Goal: Task Accomplishment & Management: Use online tool/utility

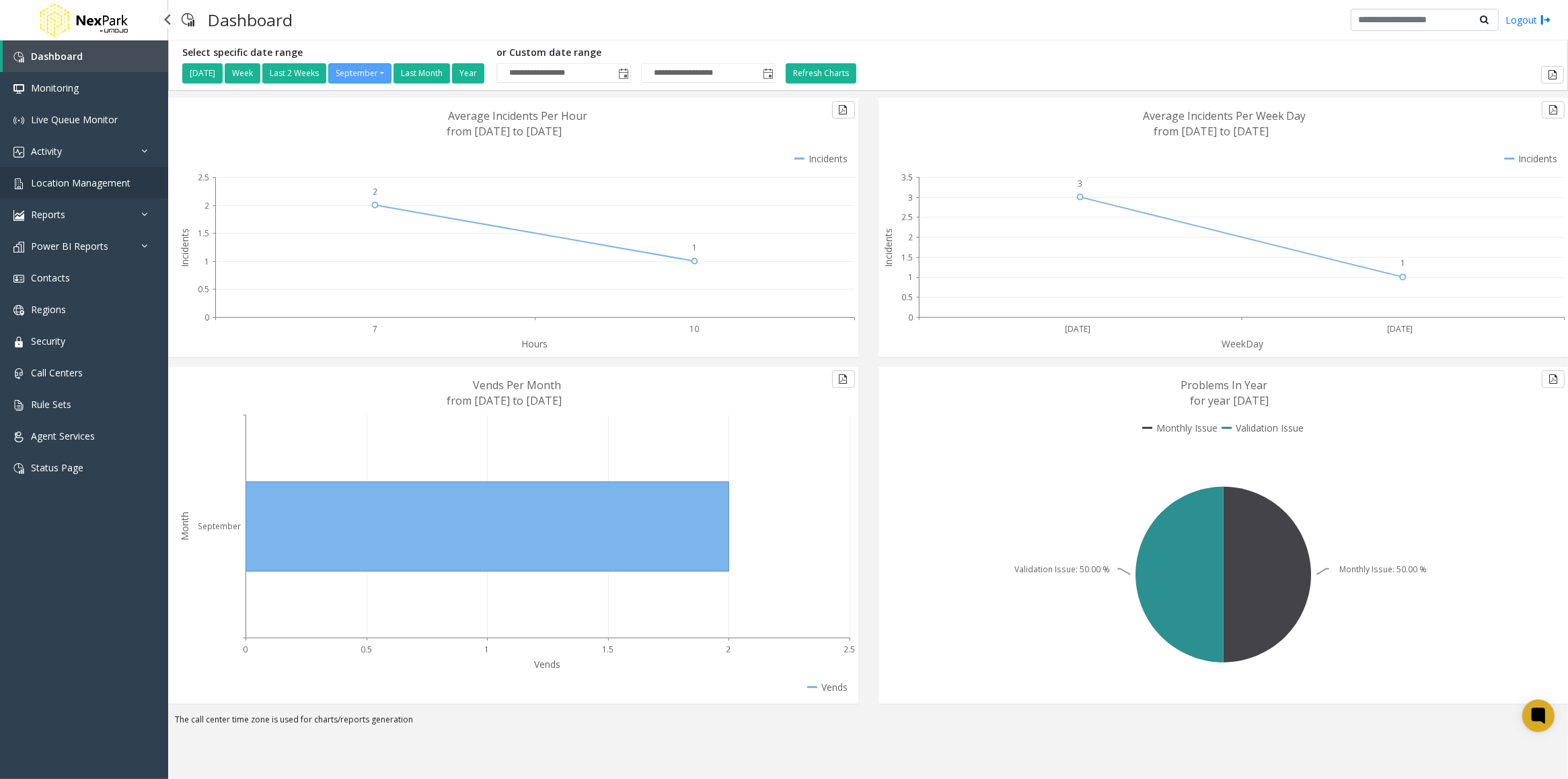
click at [59, 184] on span "Location Management" at bounding box center [81, 183] width 100 height 13
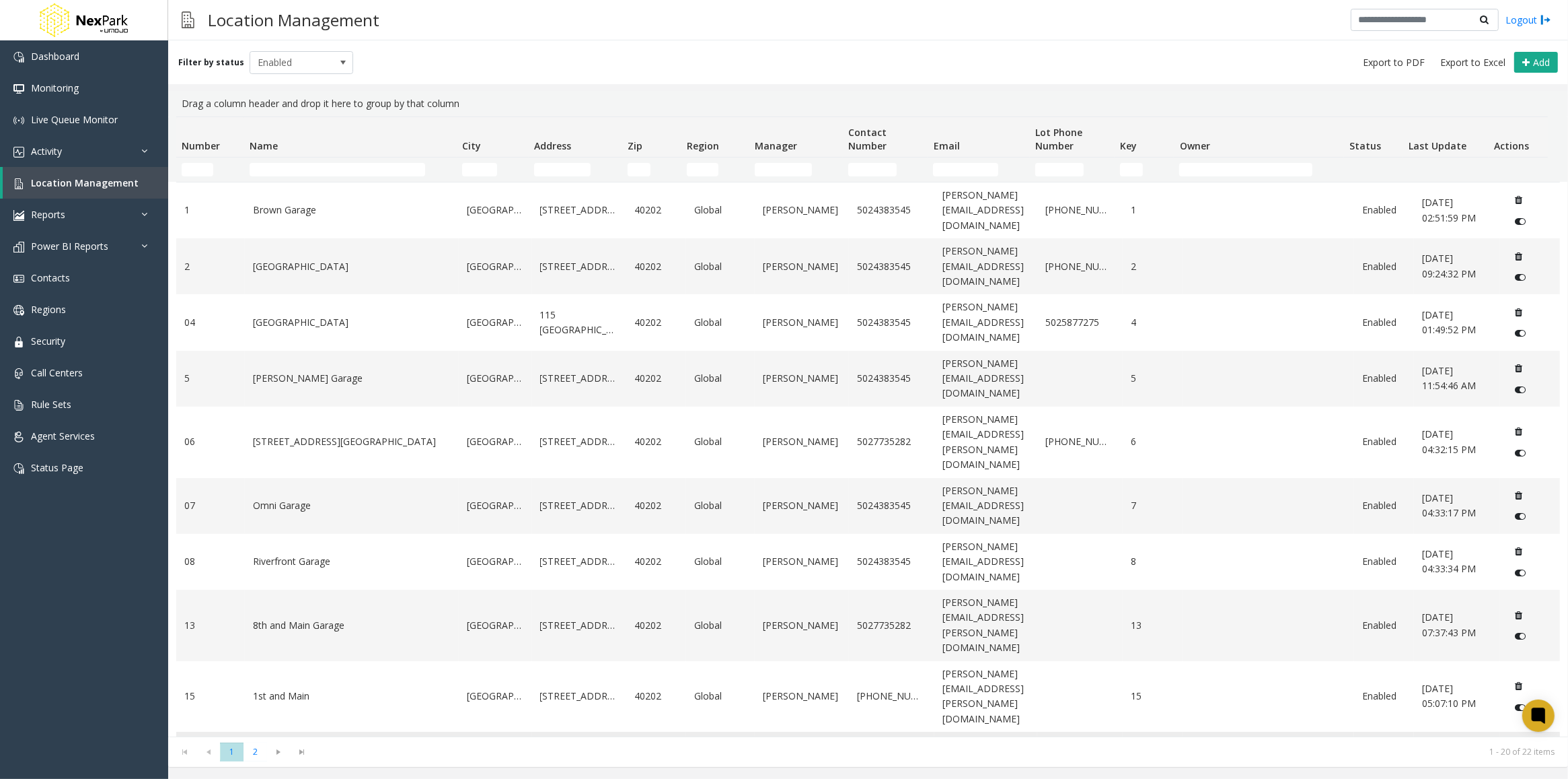
click at [307, 753] on link "Market Street Garage" at bounding box center [351, 760] width 197 height 14
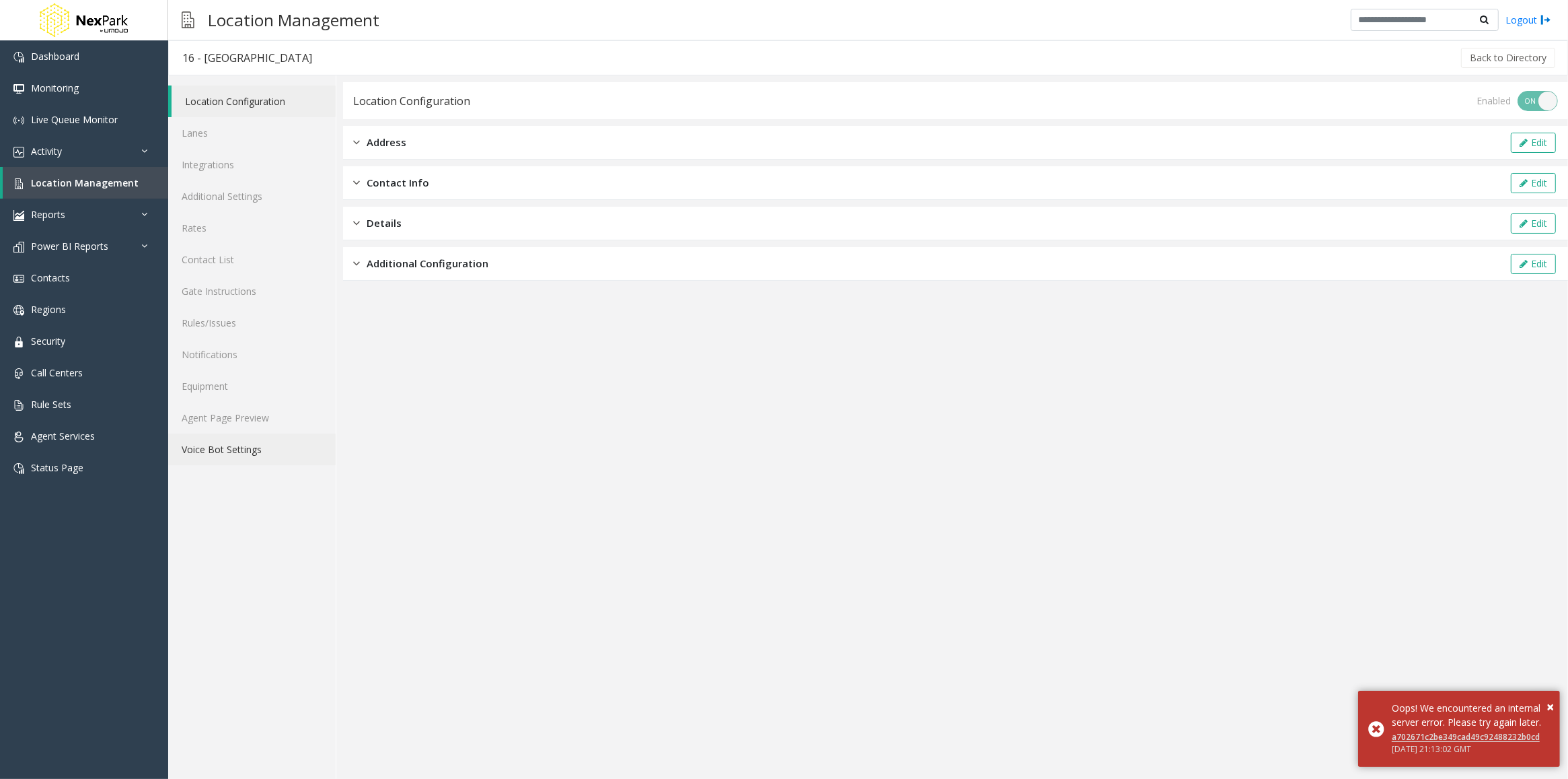
click at [237, 441] on link "Voice Bot Settings" at bounding box center [252, 449] width 167 height 32
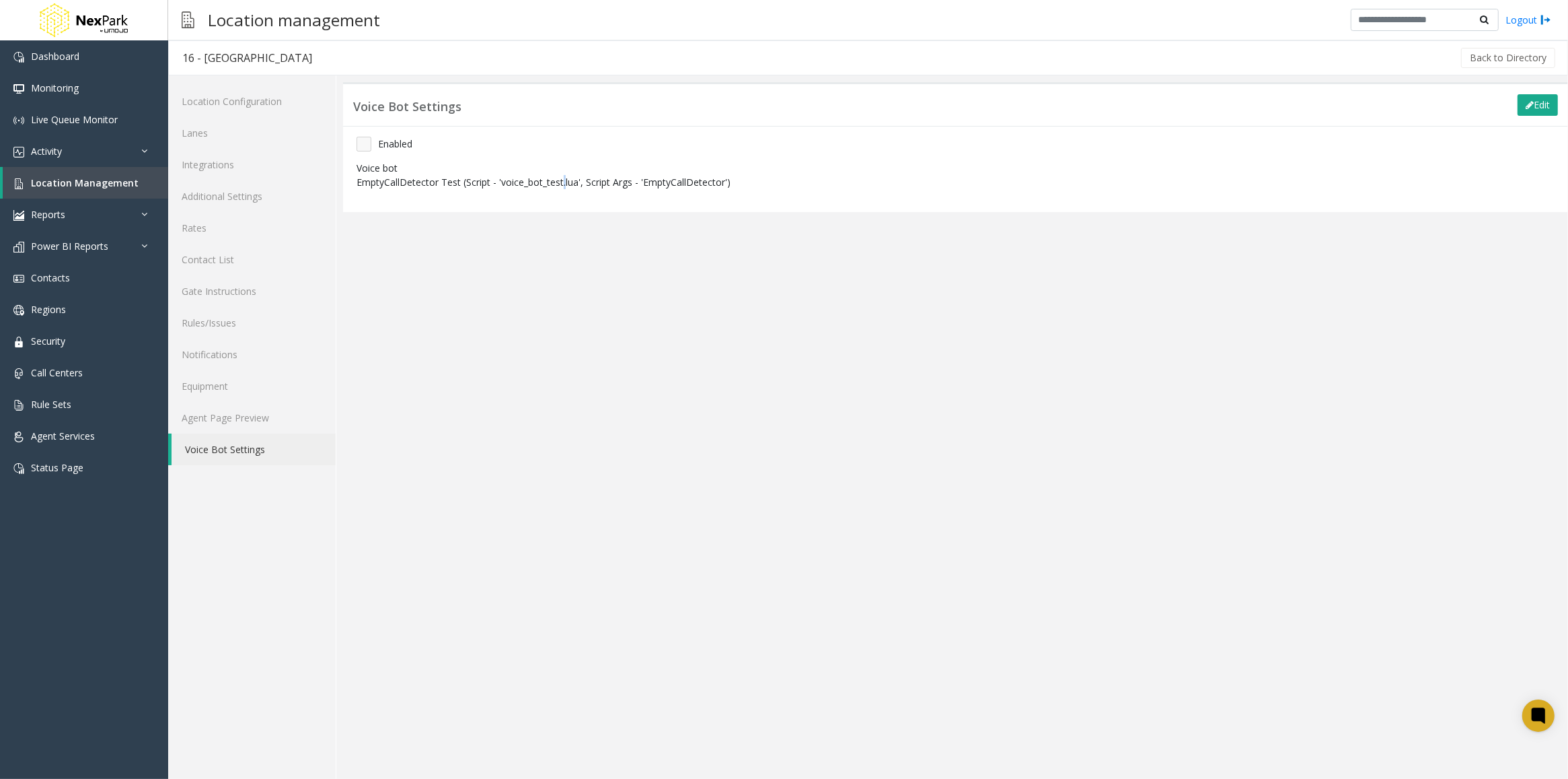
click at [561, 180] on p "EmptyCallDetector Test (Script - 'voice_bot_test.lua', Script Args - 'EmptyCall…" at bounding box center [550, 182] width 386 height 14
drag, startPoint x: 561, startPoint y: 180, endPoint x: 547, endPoint y: 176, distance: 14.6
click at [547, 176] on p "EmptyCallDetector Test (Script - 'voice_bot_test.lua', Script Args - 'EmptyCall…" at bounding box center [550, 182] width 386 height 14
drag, startPoint x: 543, startPoint y: 182, endPoint x: 561, endPoint y: 182, distance: 18.0
click at [561, 182] on p "EmptyCallDetector Test (Script - 'voice_bot_test.lua', Script Args - 'EmptyCall…" at bounding box center [550, 182] width 386 height 14
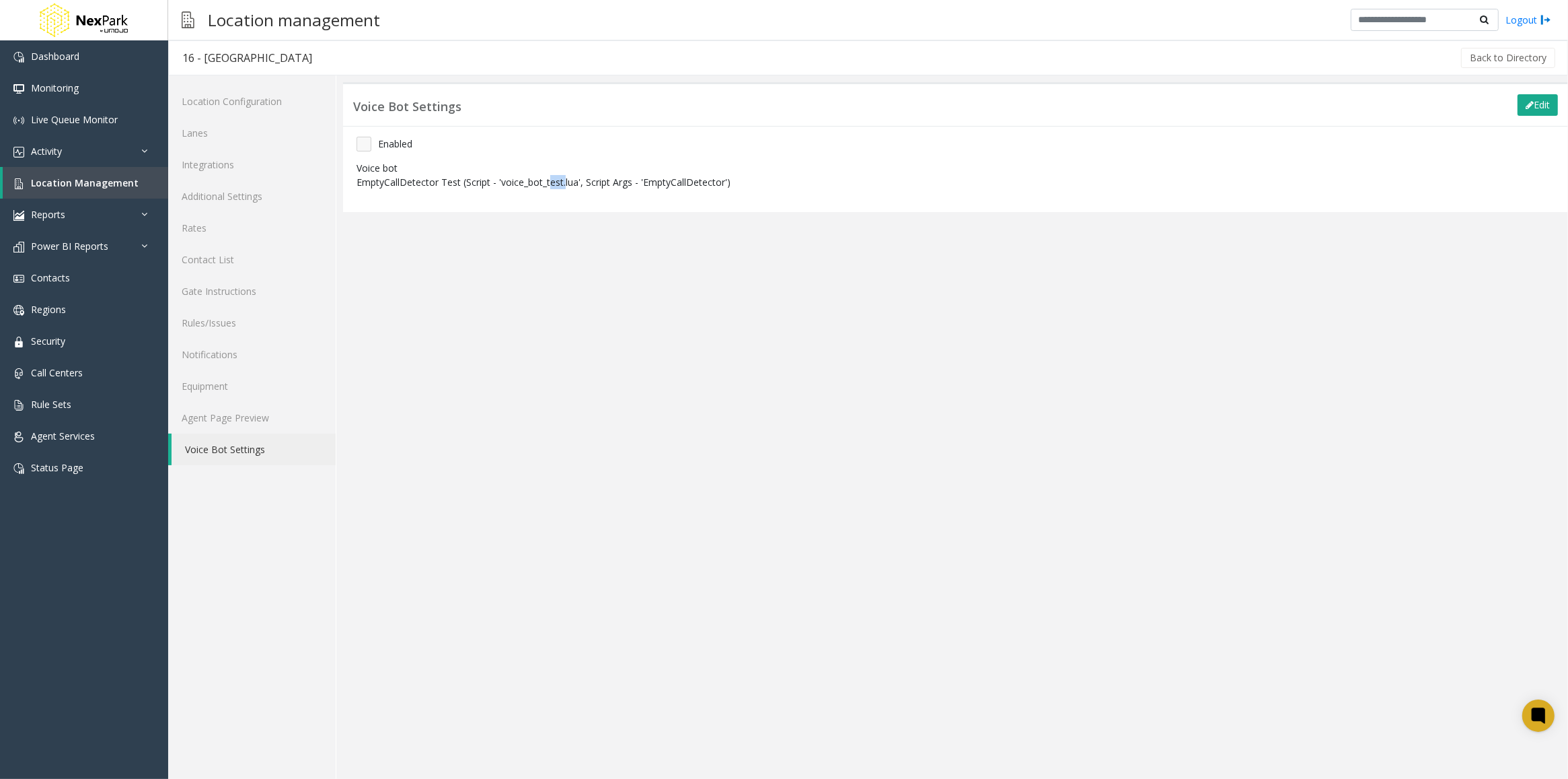
drag, startPoint x: 561, startPoint y: 182, endPoint x: 500, endPoint y: 182, distance: 61.0
click at [500, 182] on p "EmptyCallDetector Test (Script - 'voice_bot_test.lua', Script Args - 'EmptyCall…" at bounding box center [550, 182] width 386 height 14
drag, startPoint x: 499, startPoint y: 182, endPoint x: 559, endPoint y: 184, distance: 60.0
click at [559, 184] on p "EmptyCallDetector Test (Script - 'voice_bot_test.lua', Script Args - 'EmptyCall…" at bounding box center [550, 182] width 386 height 14
click at [1537, 102] on button "Edit" at bounding box center [1537, 105] width 41 height 22
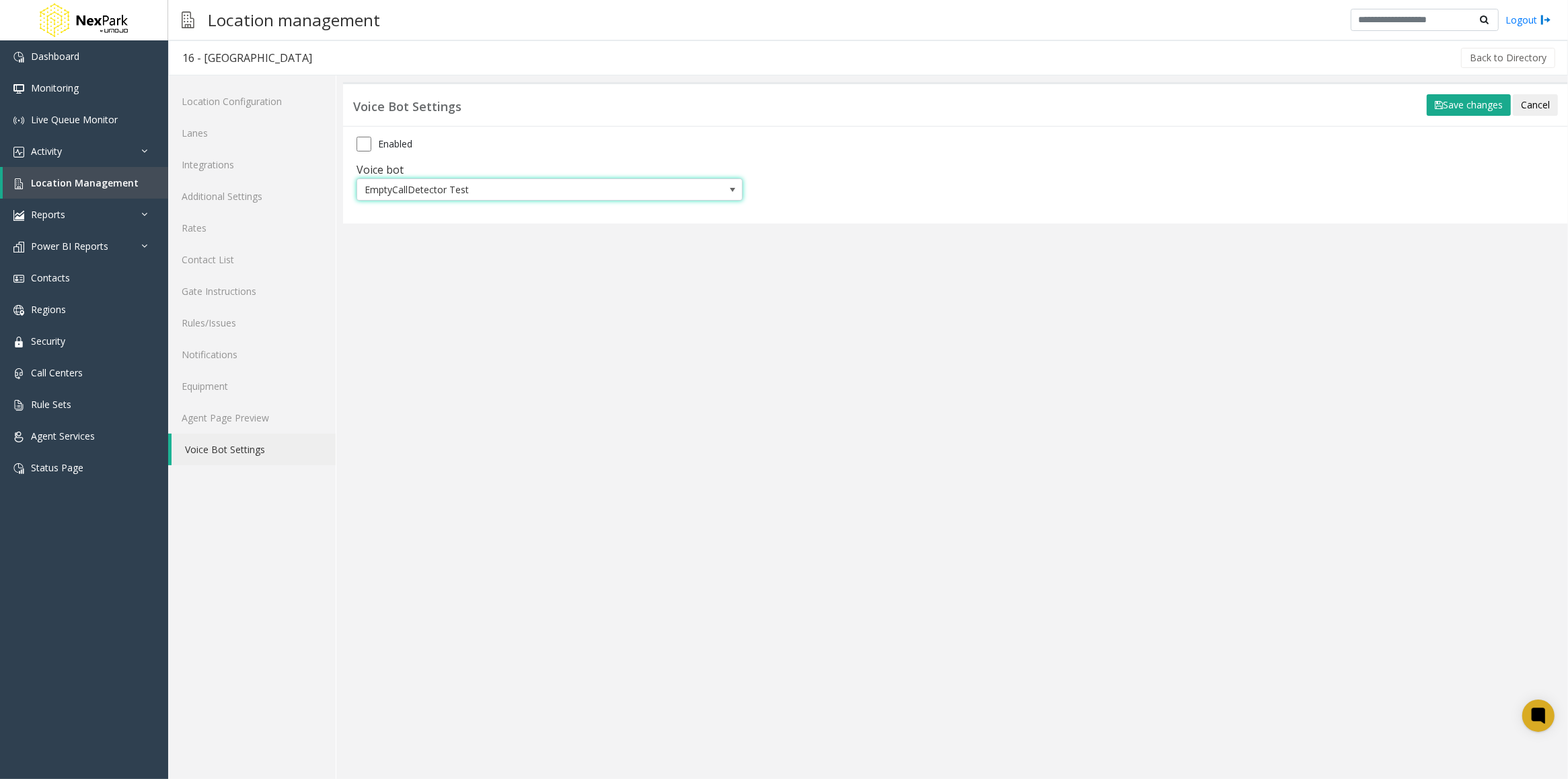
click at [631, 187] on span "EmptyCallDetector Test" at bounding box center [512, 190] width 308 height 22
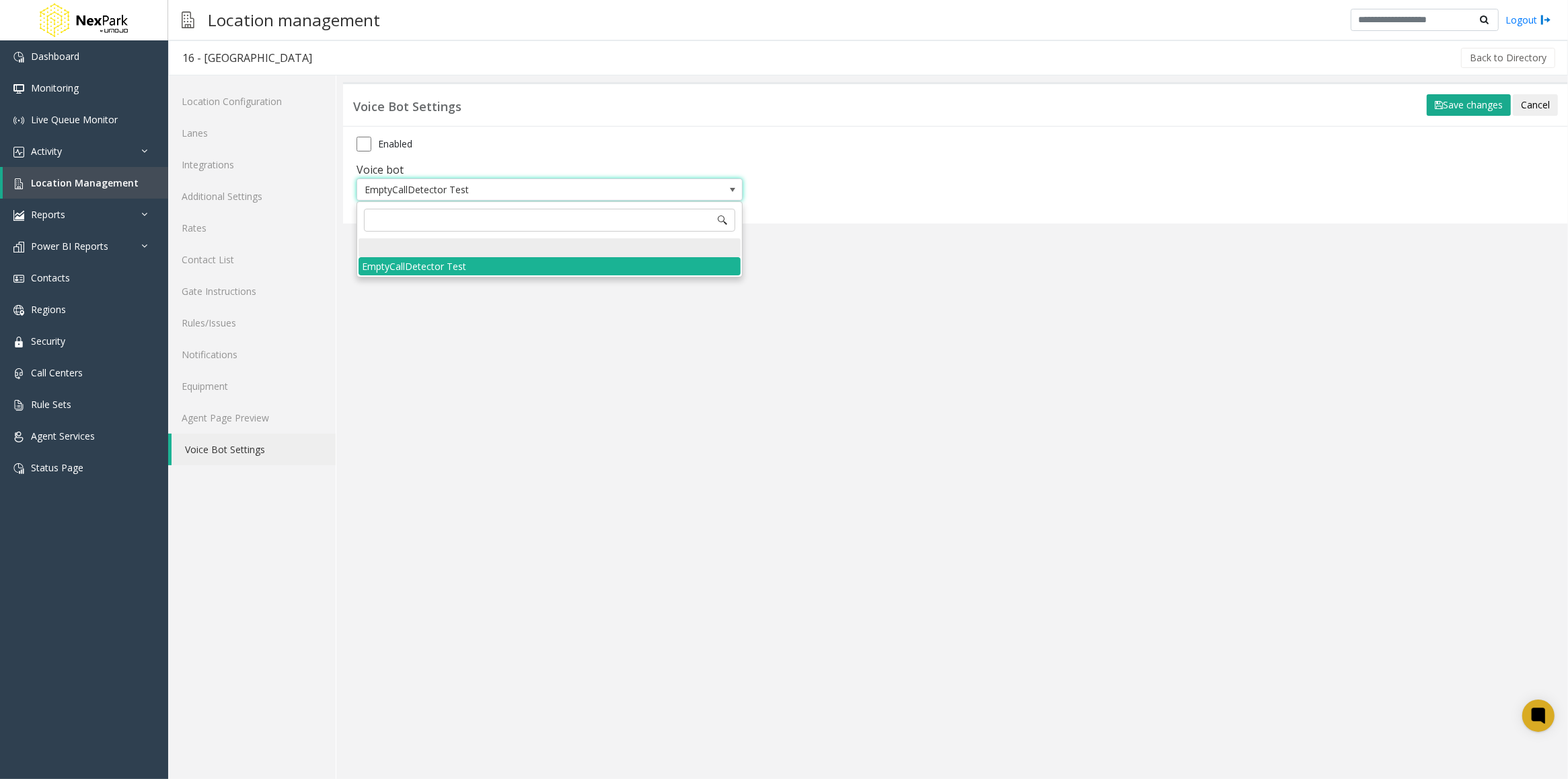
click at [502, 250] on div at bounding box center [550, 247] width 382 height 19
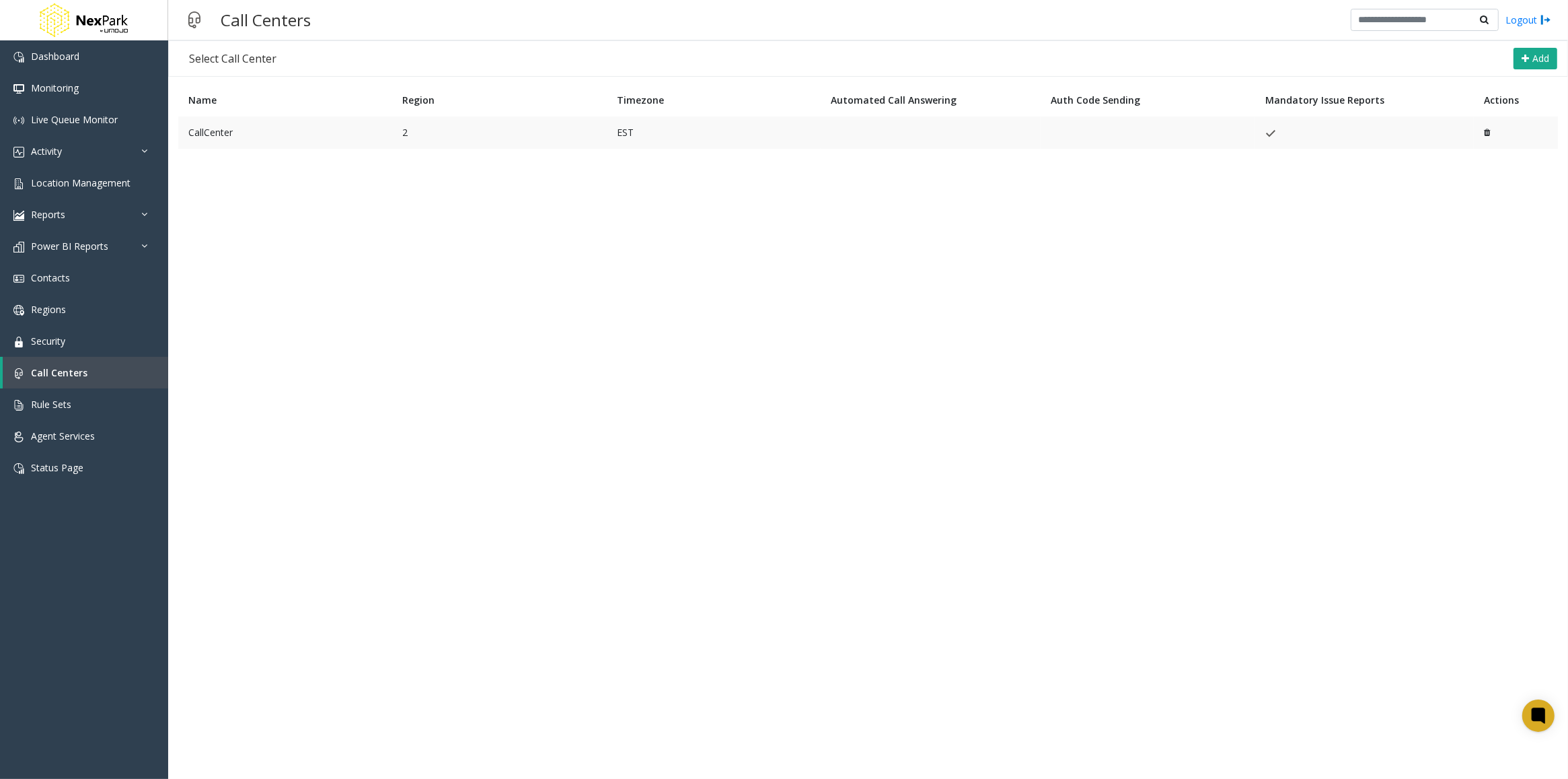
click at [305, 132] on td "CallCenter" at bounding box center [285, 133] width 214 height 33
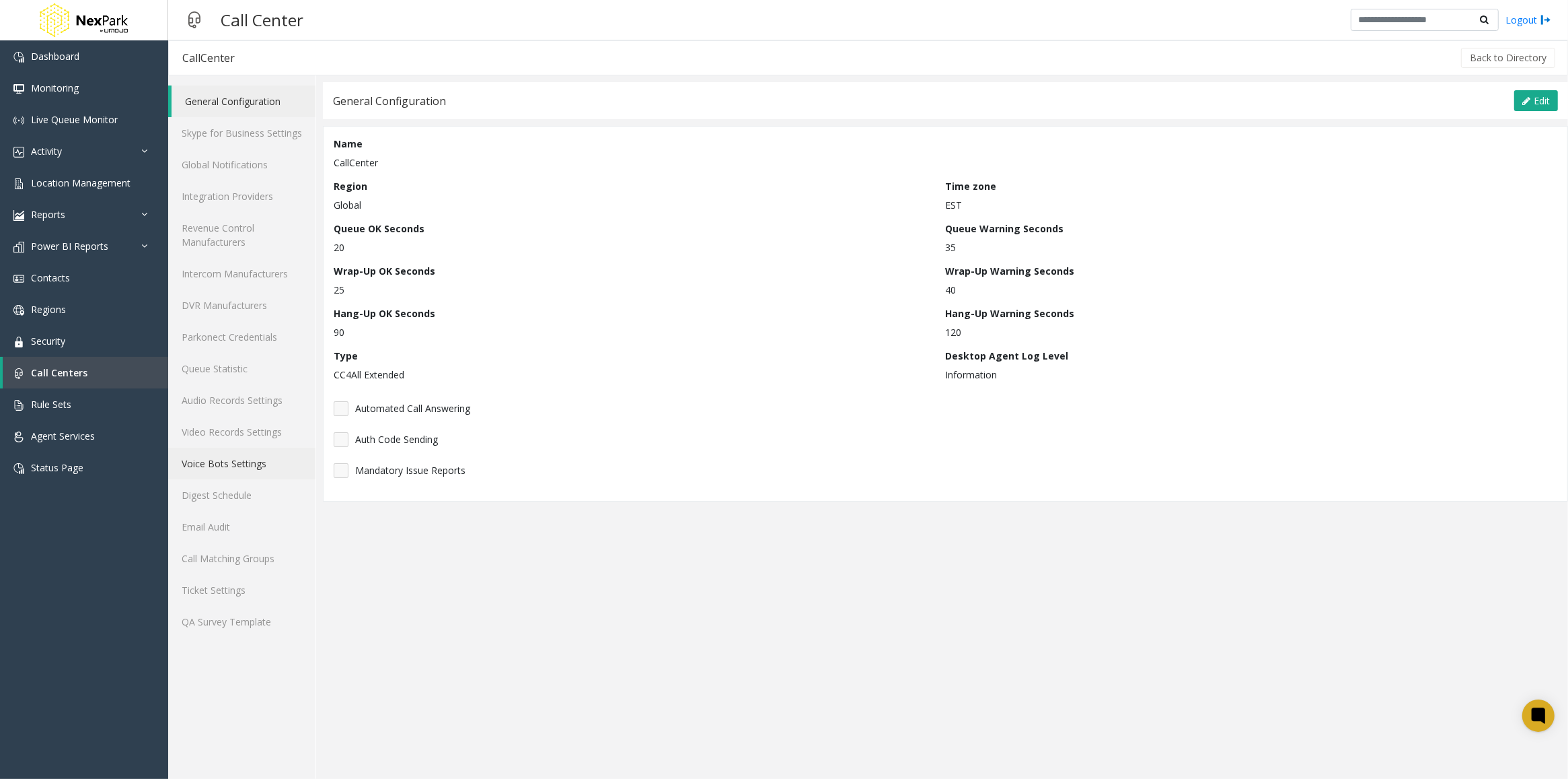
click at [224, 466] on link "Voice Bots Settings" at bounding box center [242, 463] width 148 height 32
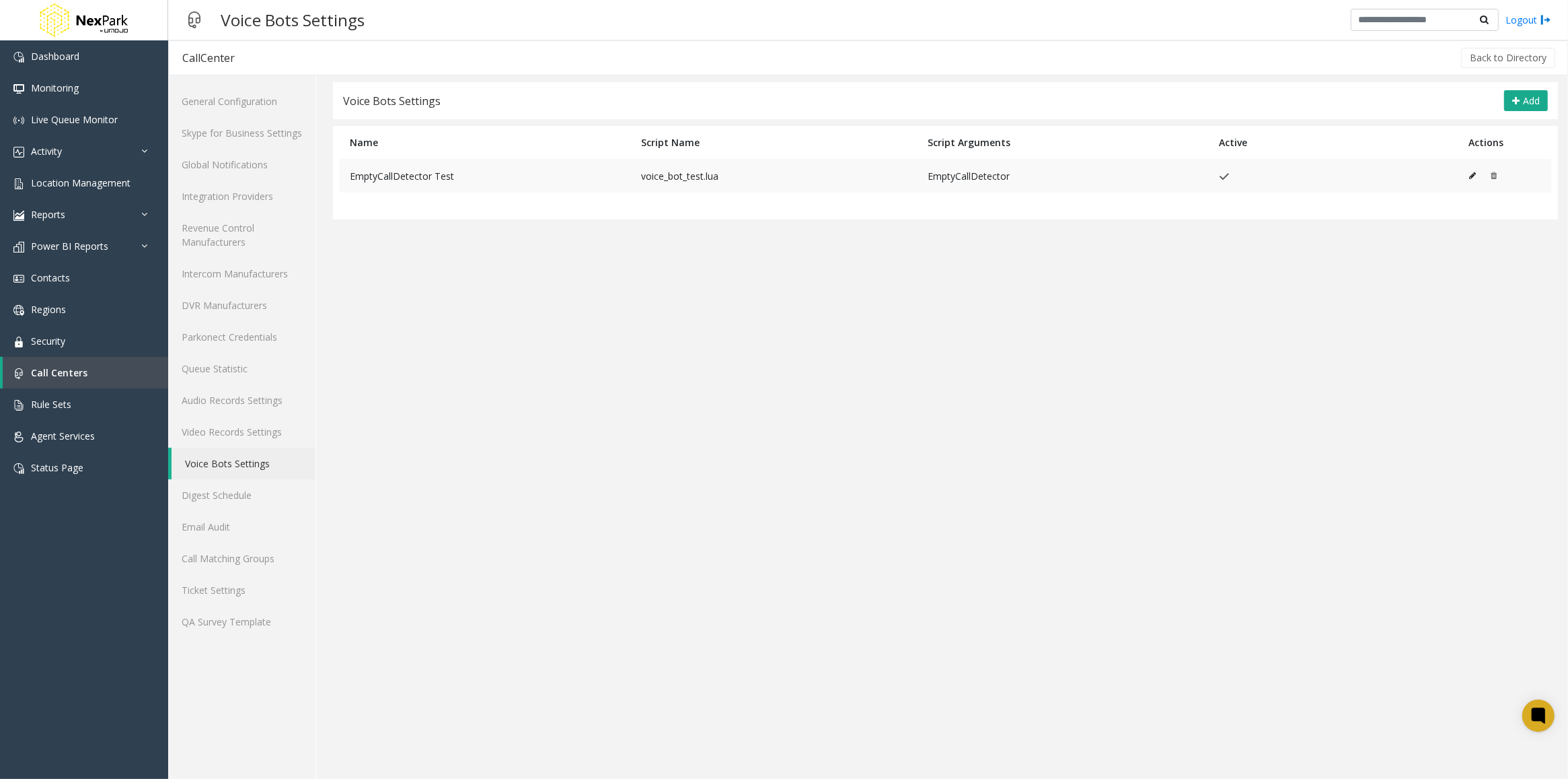
click at [1470, 176] on icon at bounding box center [1472, 175] width 6 height 8
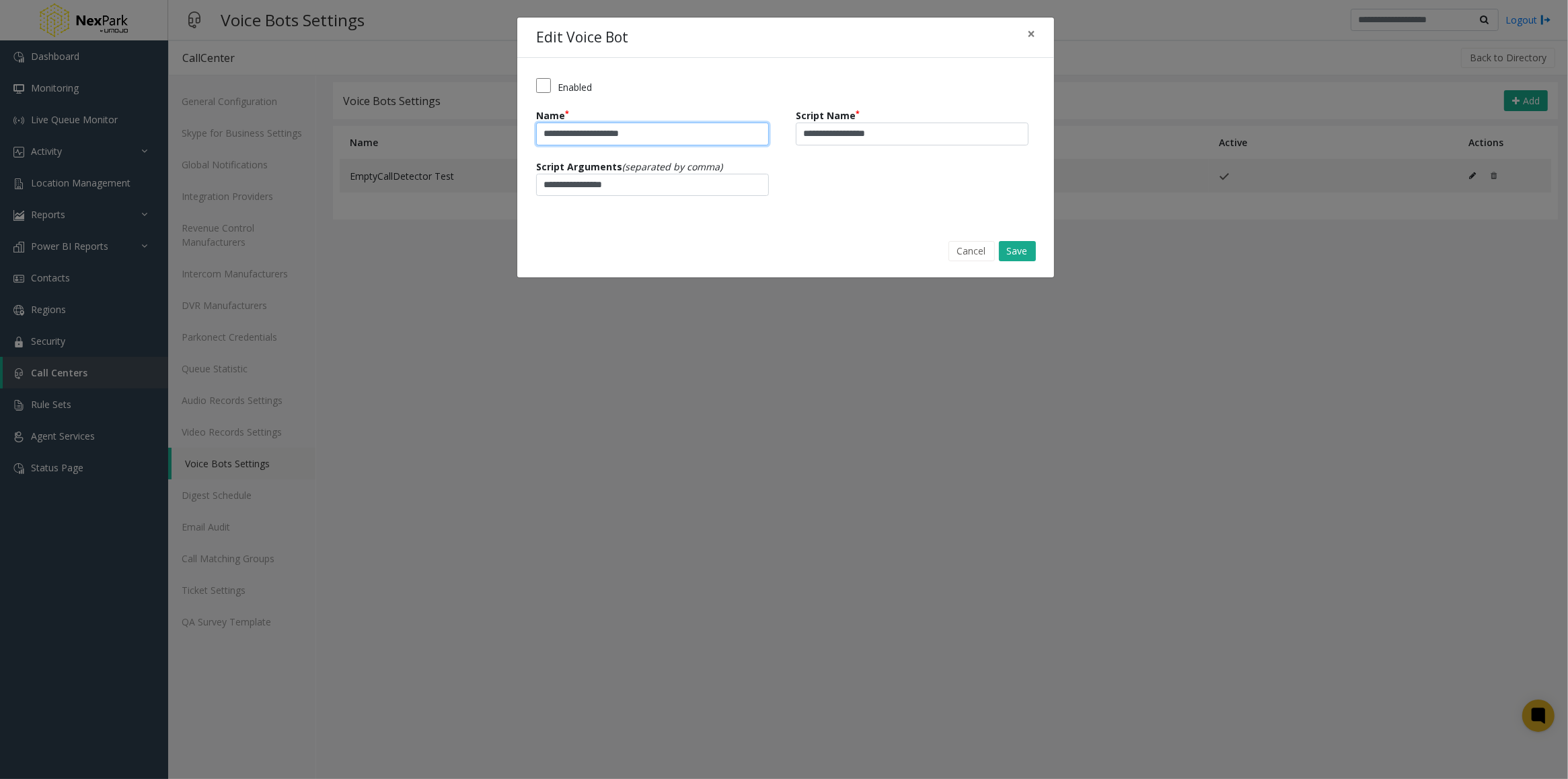
drag, startPoint x: 671, startPoint y: 130, endPoint x: 489, endPoint y: 132, distance: 182.0
click at [489, 132] on div "**********" at bounding box center [784, 390] width 1568 height 779
click at [972, 250] on button "Cancel" at bounding box center [971, 251] width 46 height 20
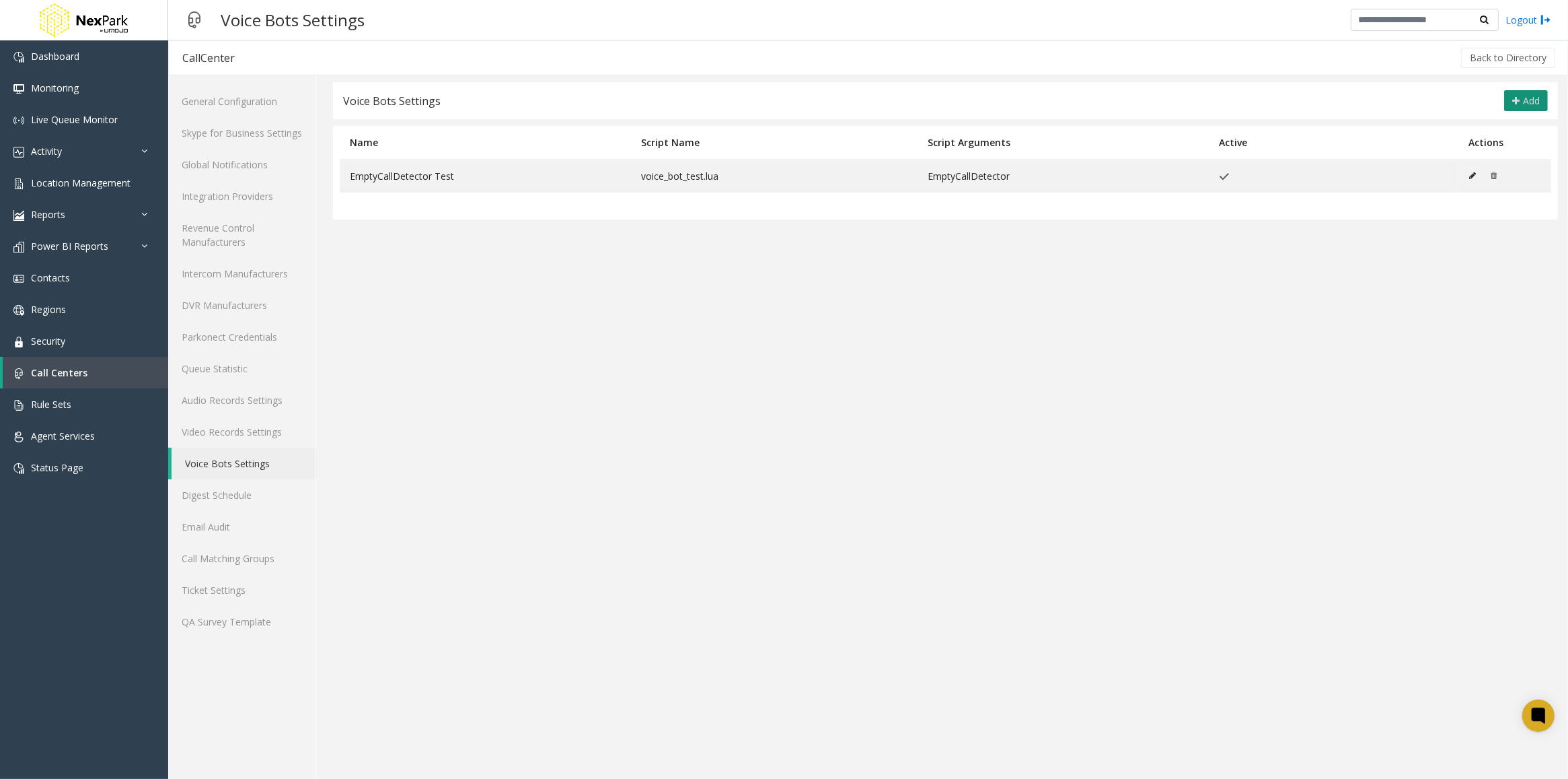
click at [1523, 100] on span "Add" at bounding box center [1531, 101] width 17 height 13
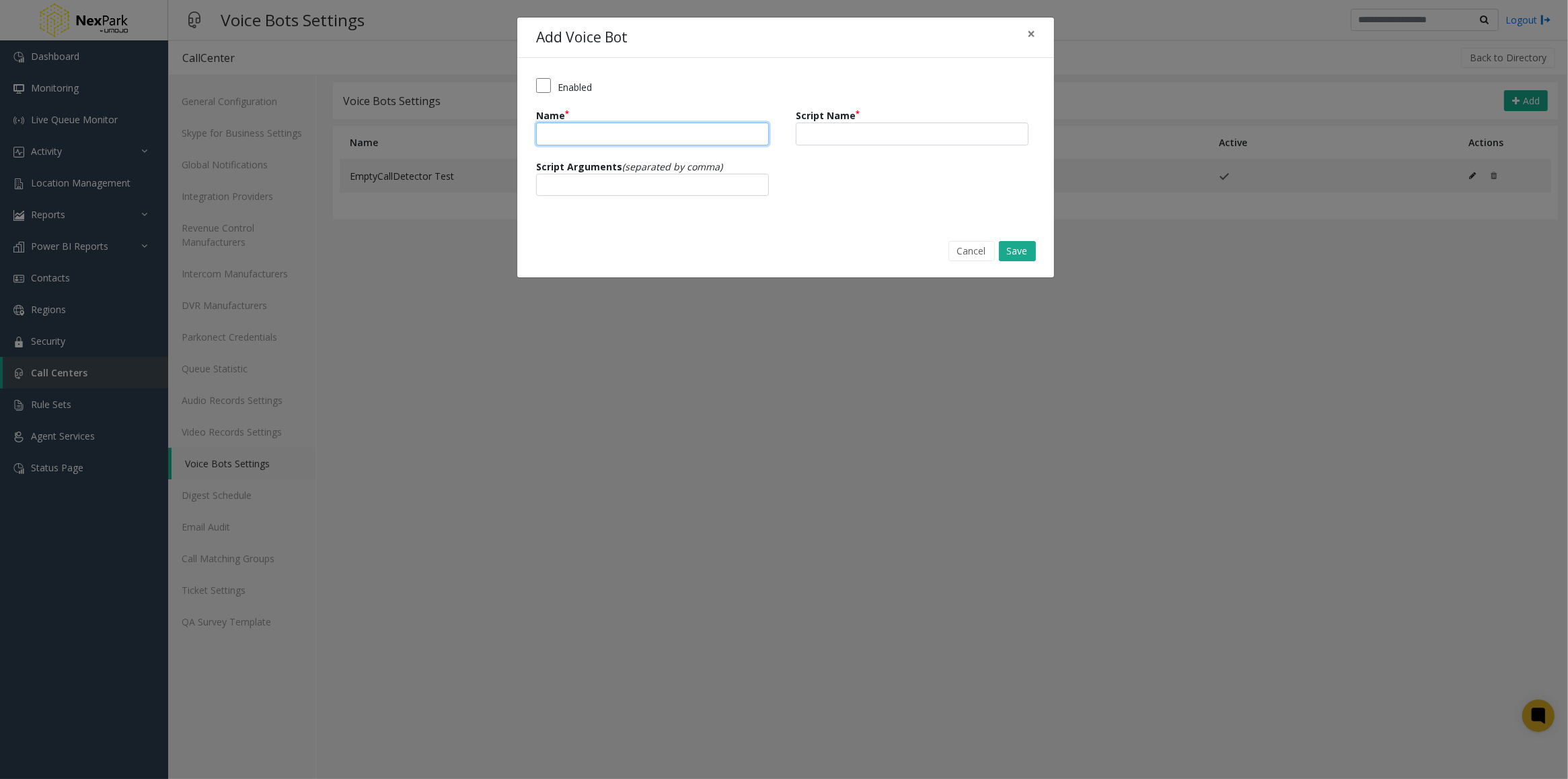
click at [626, 127] on input "Name" at bounding box center [652, 133] width 233 height 23
paste input "**********"
click at [631, 133] on input "**********" at bounding box center [652, 133] width 233 height 23
drag, startPoint x: 684, startPoint y: 137, endPoint x: 443, endPoint y: 140, distance: 241.0
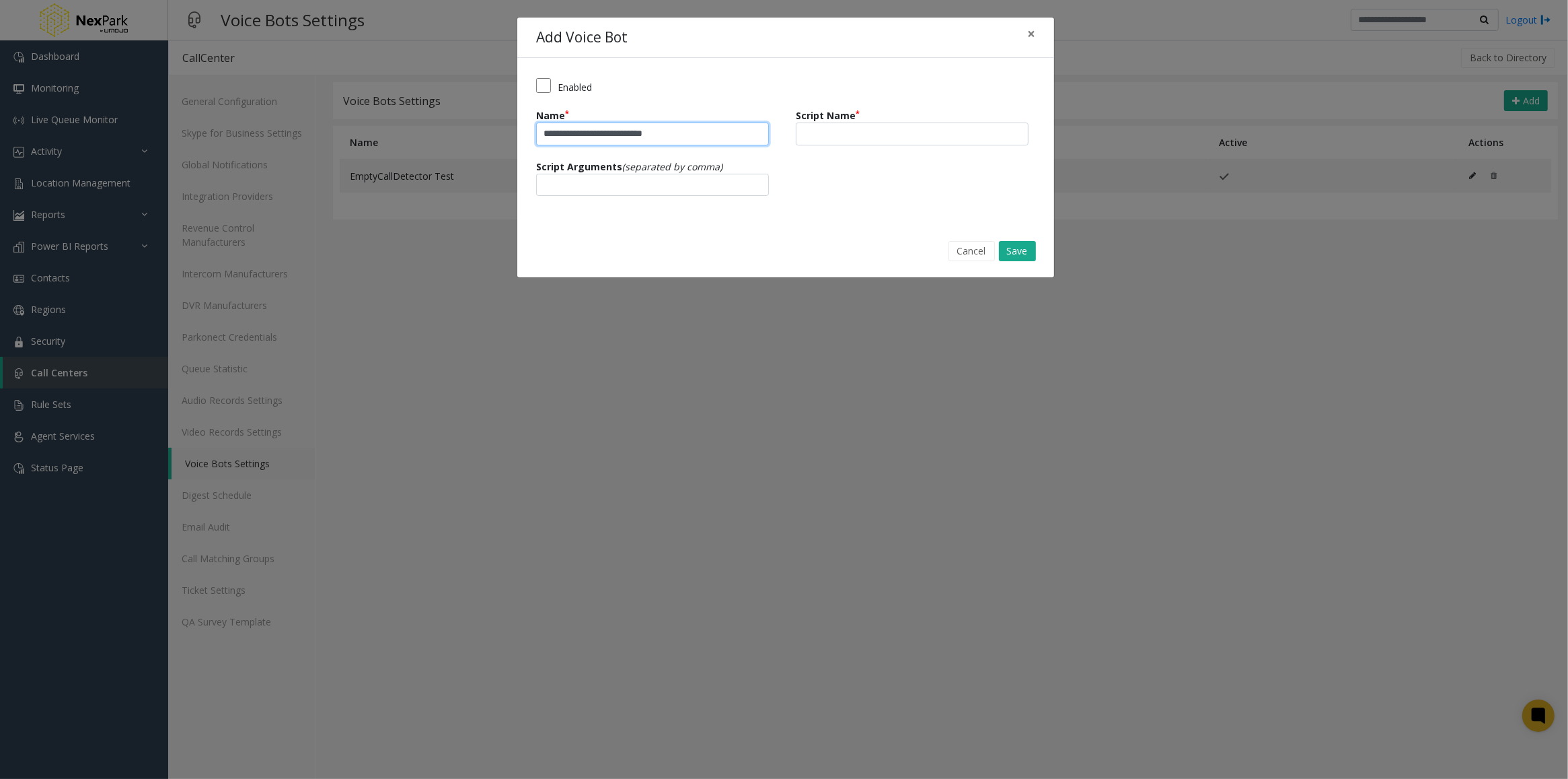
click at [443, 140] on div "**********" at bounding box center [784, 390] width 1568 height 779
type input "**********"
click at [851, 130] on input "Script Name" at bounding box center [912, 133] width 233 height 23
type input "**********"
click at [633, 183] on input "Script Arguments (separated by comma)" at bounding box center [652, 185] width 233 height 23
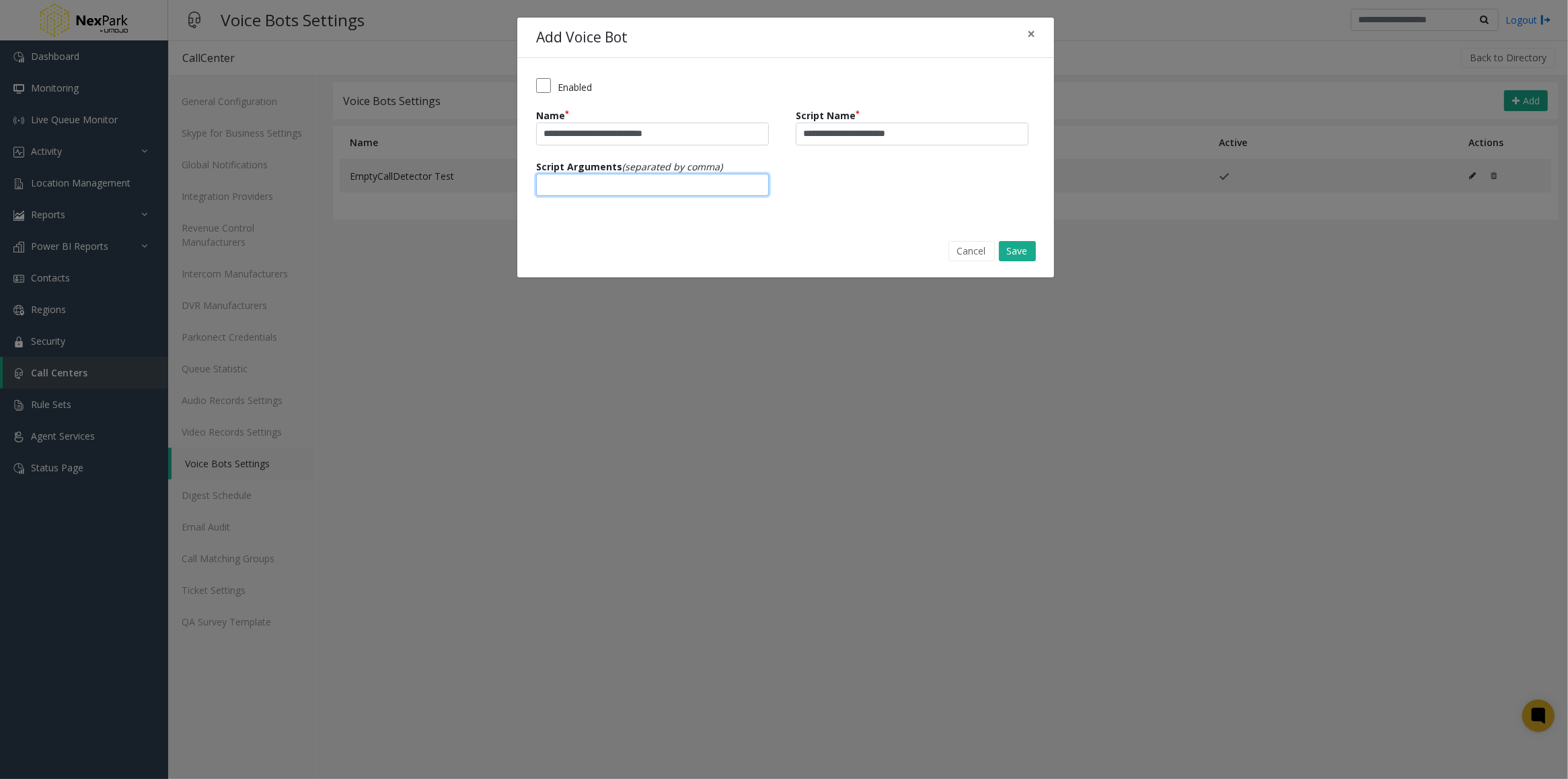
type input "**********"
click at [1026, 246] on button "Save" at bounding box center [1017, 251] width 37 height 20
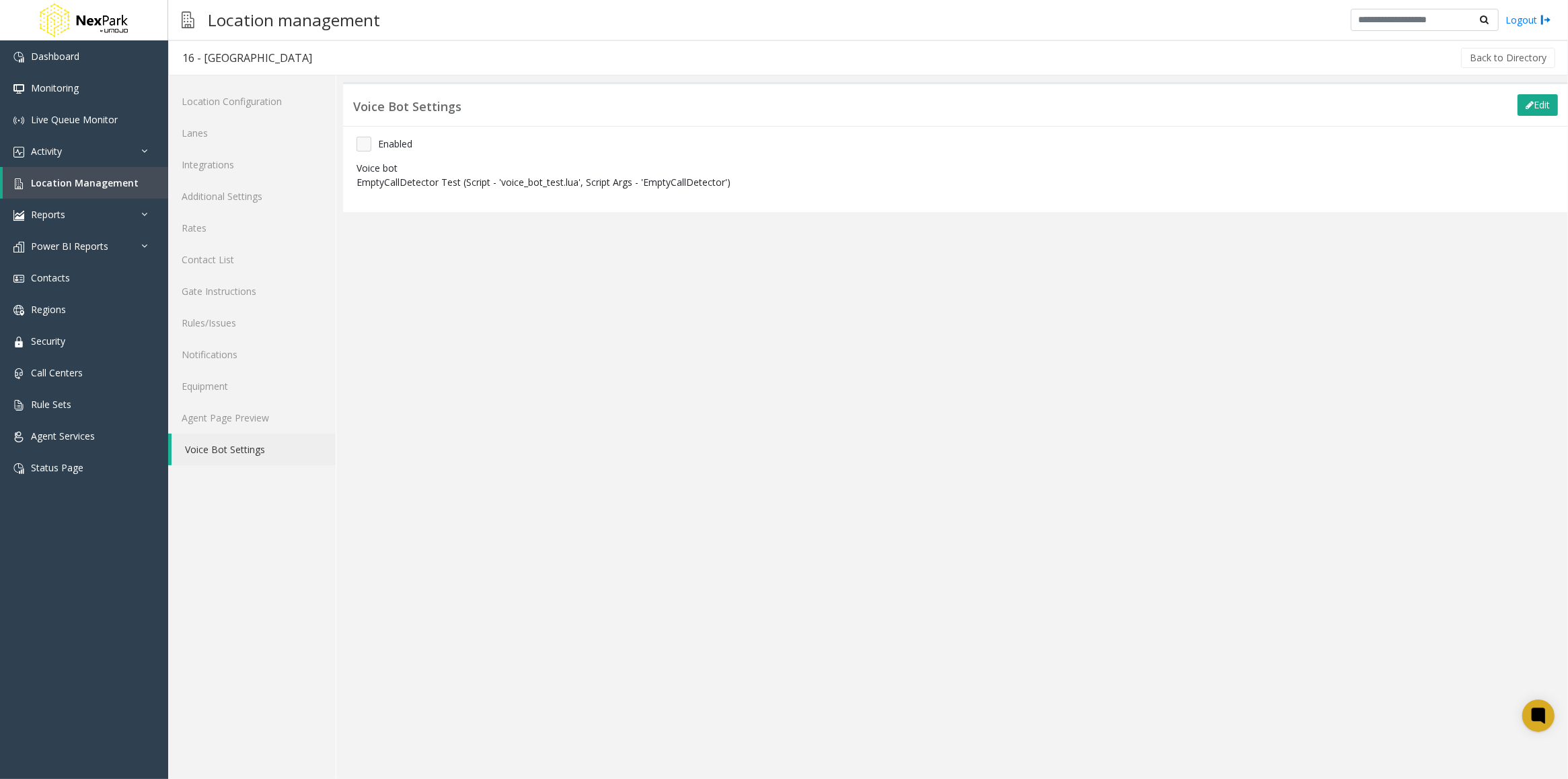
click at [1535, 103] on button "Edit" at bounding box center [1537, 105] width 41 height 22
click at [508, 190] on span "EmptyCallDetector Test" at bounding box center [512, 190] width 308 height 22
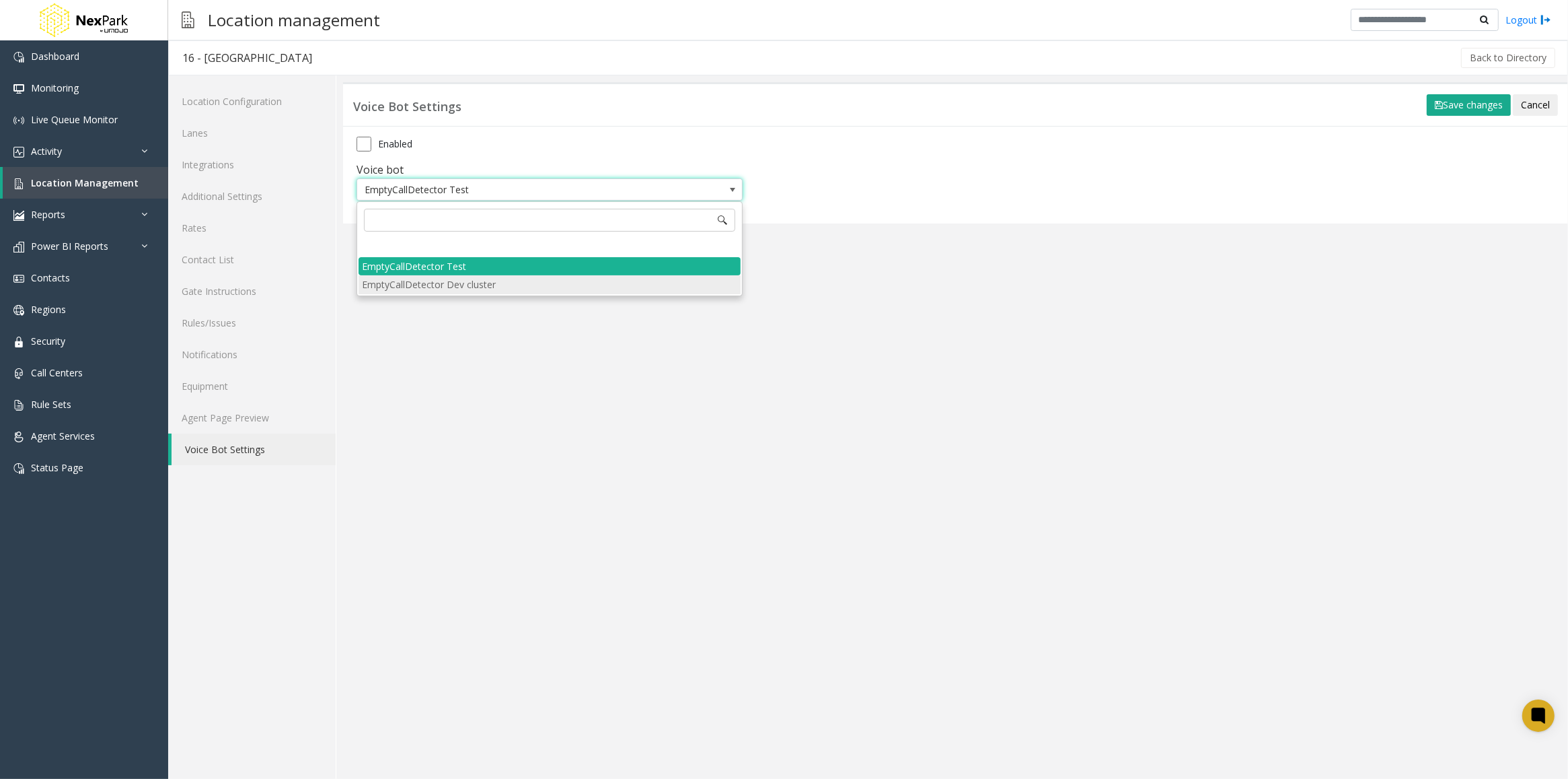
click at [461, 287] on li "EmptyCallDetector Dev cluster" at bounding box center [550, 284] width 382 height 18
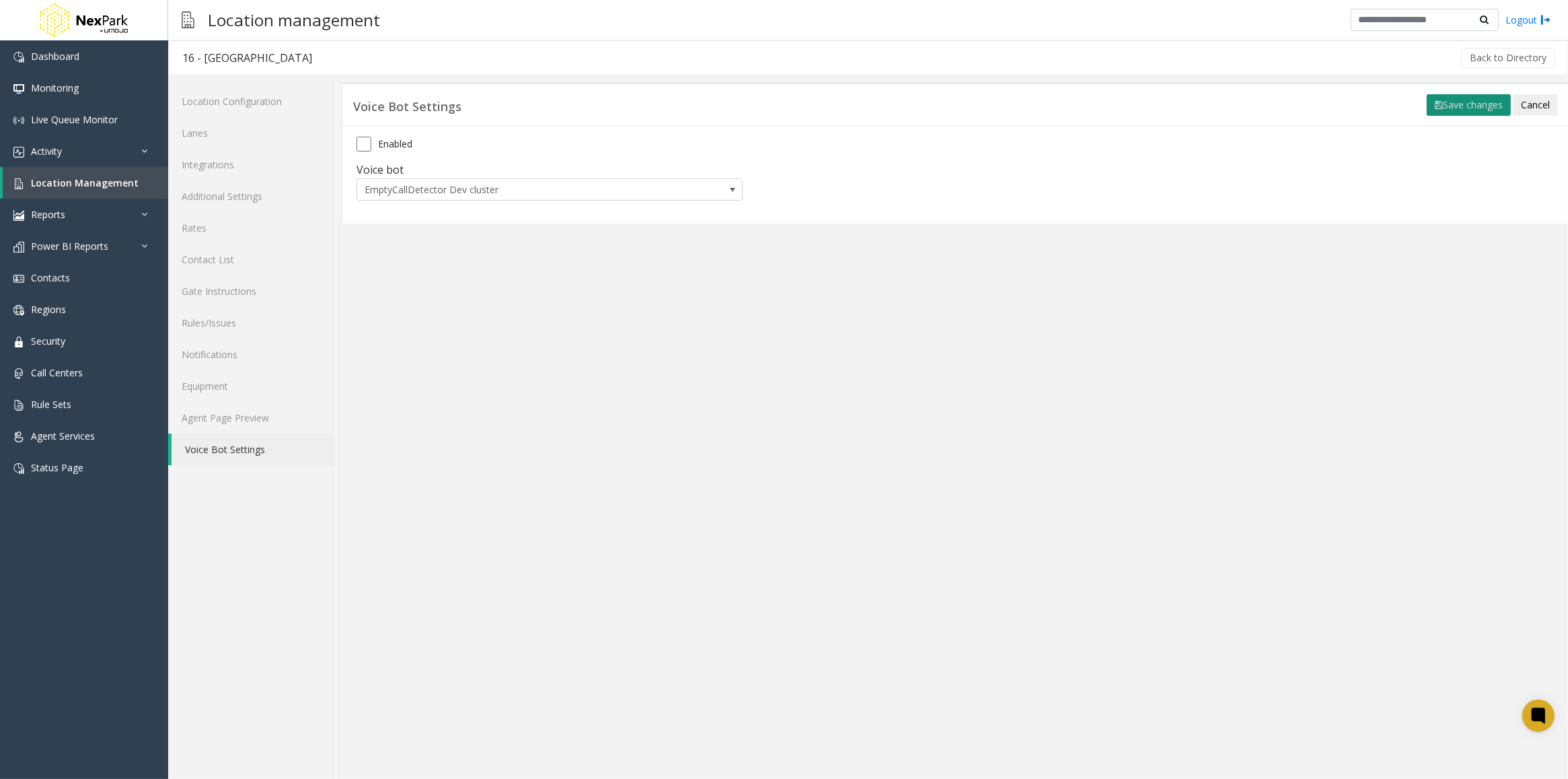
click at [1463, 100] on button "Save changes" at bounding box center [1468, 105] width 84 height 22
